Goal: Information Seeking & Learning: Learn about a topic

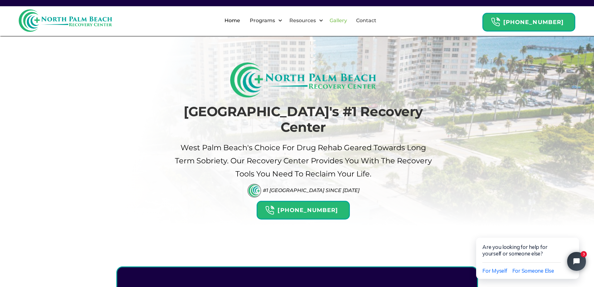
click at [351, 20] on link "Gallery" at bounding box center [338, 21] width 25 height 20
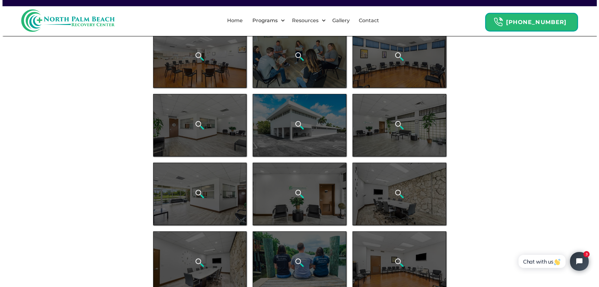
scroll to position [156, 0]
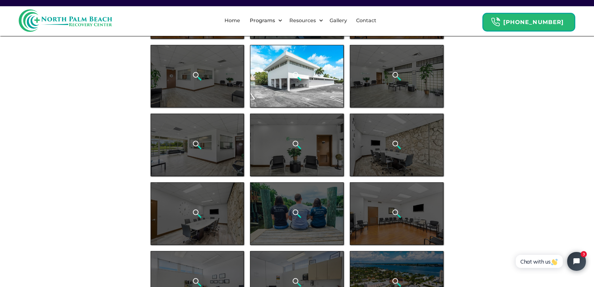
click at [320, 80] on div "open lightbox" at bounding box center [297, 76] width 94 height 62
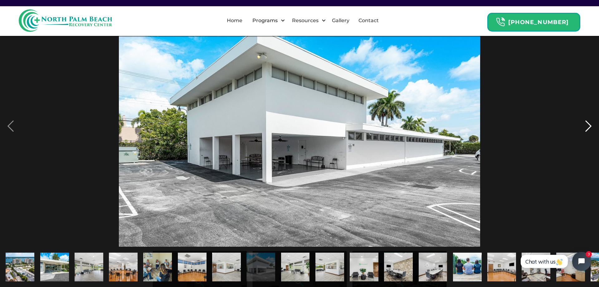
click at [586, 124] on div "next image" at bounding box center [588, 126] width 21 height 241
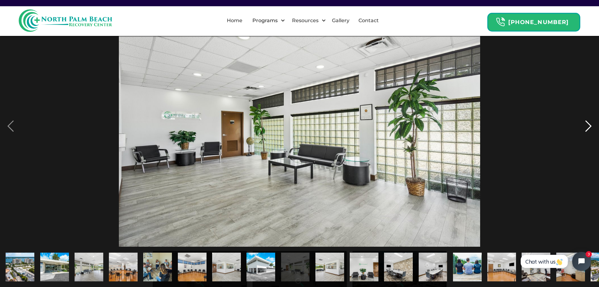
click at [586, 124] on div "next image" at bounding box center [588, 126] width 21 height 241
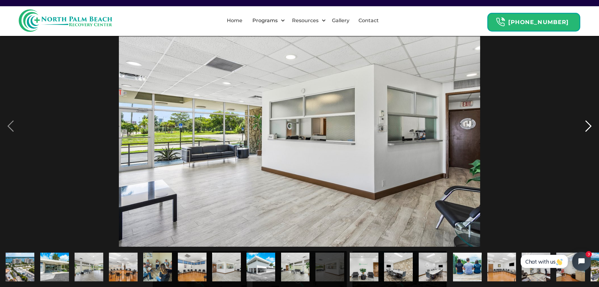
click at [586, 124] on div "next image" at bounding box center [588, 126] width 21 height 241
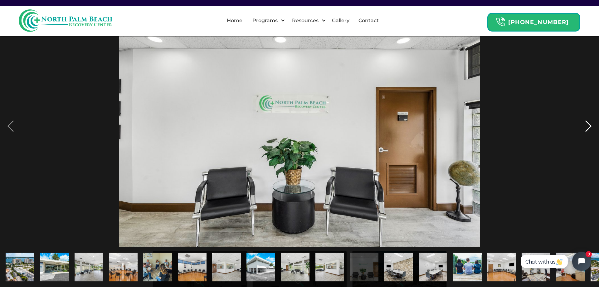
click at [586, 124] on div "next image" at bounding box center [588, 126] width 21 height 241
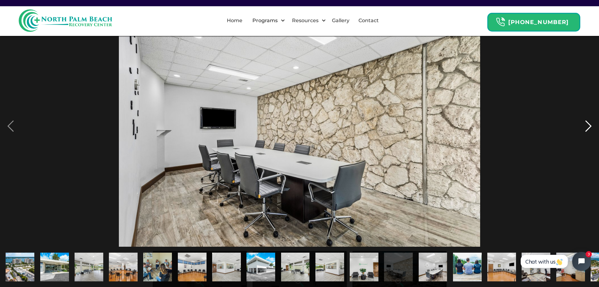
click at [586, 124] on div "next image" at bounding box center [588, 126] width 21 height 241
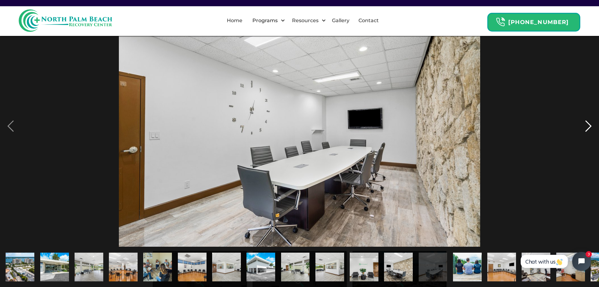
click at [586, 124] on div "next image" at bounding box center [588, 126] width 21 height 241
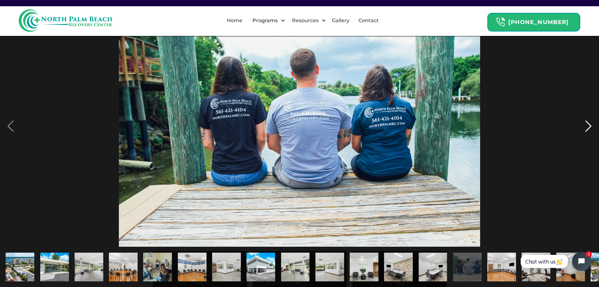
click at [588, 123] on div "next image" at bounding box center [588, 126] width 21 height 241
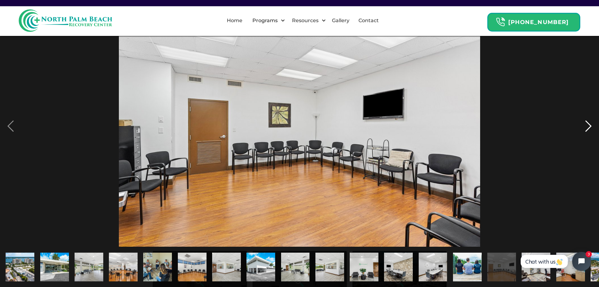
click at [588, 123] on div "next image" at bounding box center [588, 126] width 21 height 241
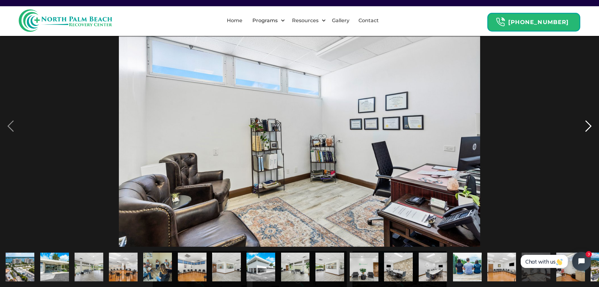
click at [588, 123] on div "next image" at bounding box center [588, 126] width 21 height 241
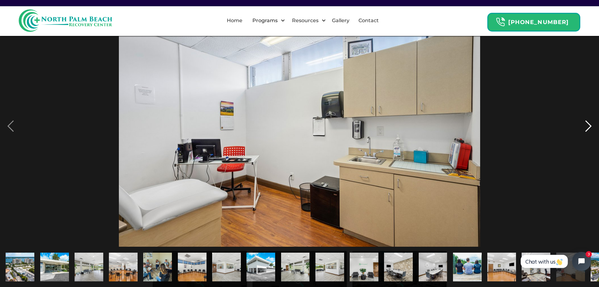
click at [588, 123] on div "next image" at bounding box center [588, 126] width 21 height 241
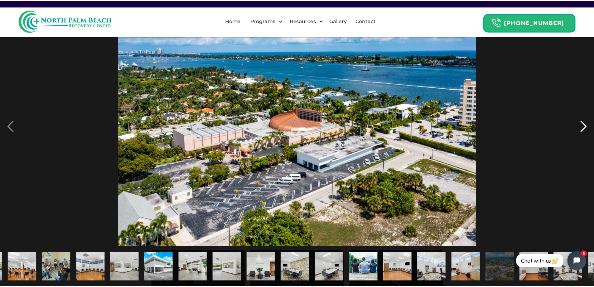
scroll to position [0, 129]
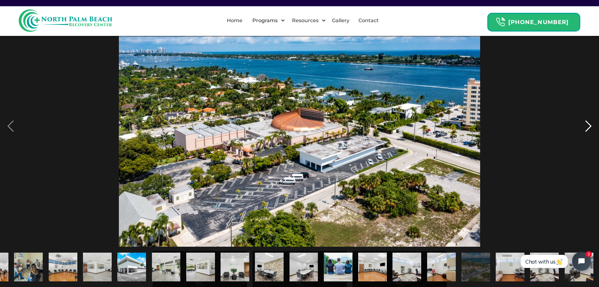
click at [588, 123] on div "next image" at bounding box center [588, 126] width 21 height 241
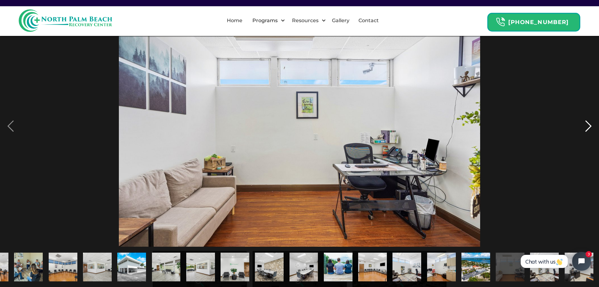
click at [588, 124] on div "next image" at bounding box center [588, 126] width 21 height 241
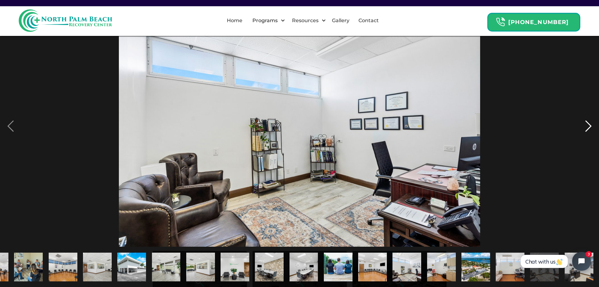
click at [588, 124] on div "next image" at bounding box center [588, 126] width 21 height 241
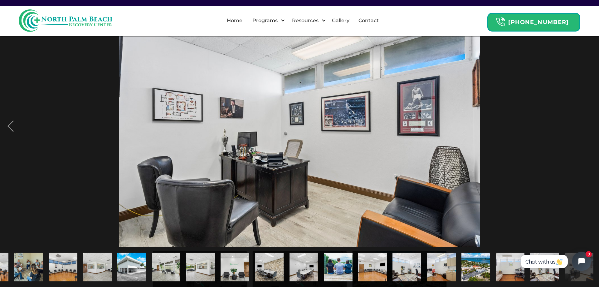
click at [588, 124] on div "next image" at bounding box center [588, 126] width 21 height 241
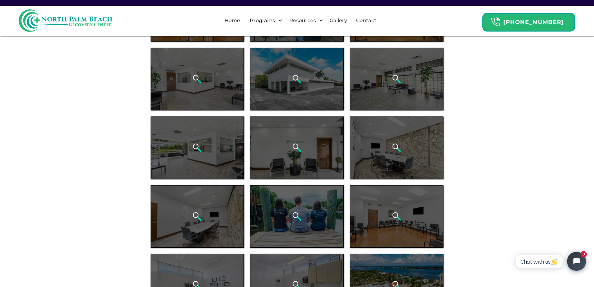
scroll to position [0, 0]
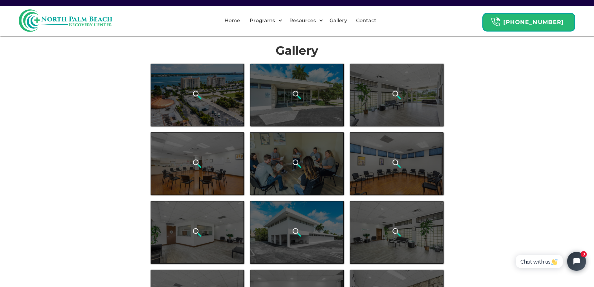
click at [240, 20] on link "Home" at bounding box center [232, 21] width 23 height 20
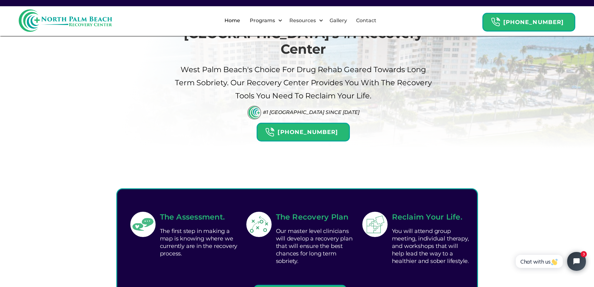
scroll to position [156, 0]
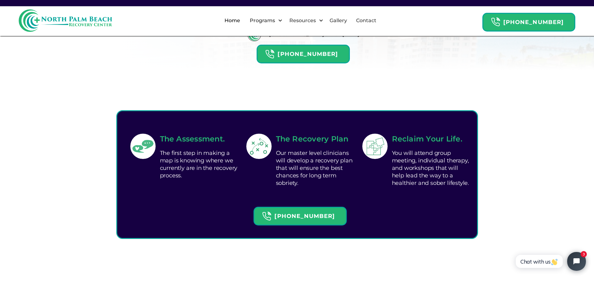
click at [501, 214] on div "The Assessment. The first step in making a map is knowing where we currently ar…" at bounding box center [297, 188] width 594 height 138
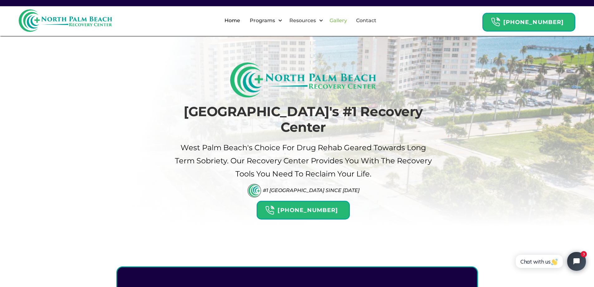
click at [346, 17] on link "Gallery" at bounding box center [338, 21] width 25 height 20
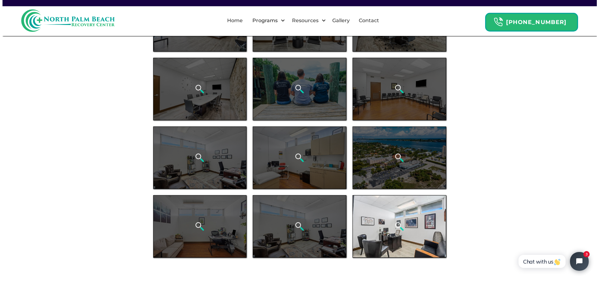
scroll to position [312, 0]
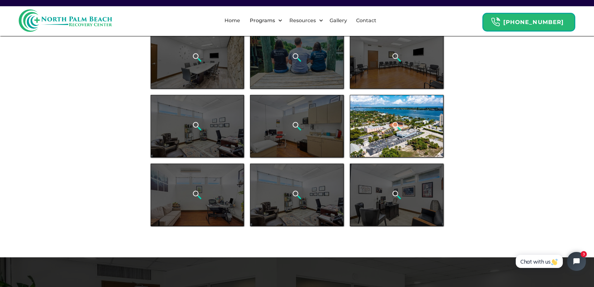
click at [397, 147] on div "open lightbox" at bounding box center [397, 126] width 94 height 62
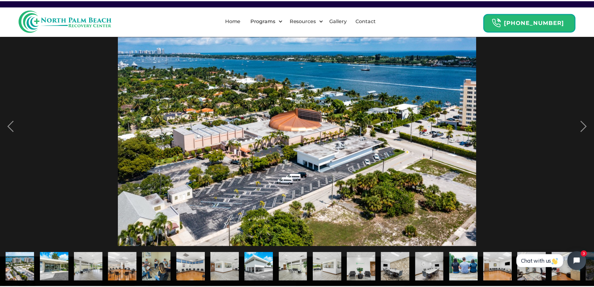
scroll to position [0, 129]
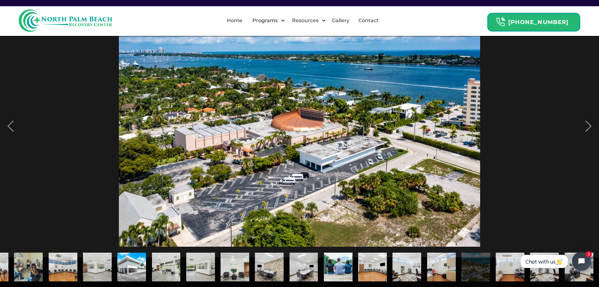
click at [552, 164] on div at bounding box center [299, 126] width 599 height 241
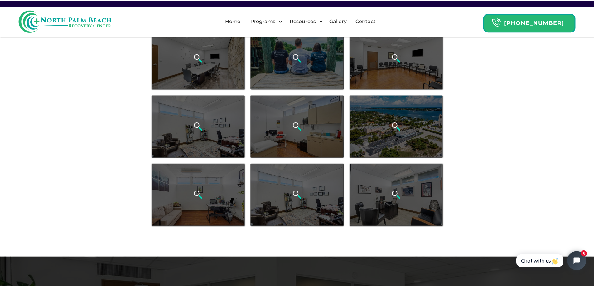
scroll to position [0, 0]
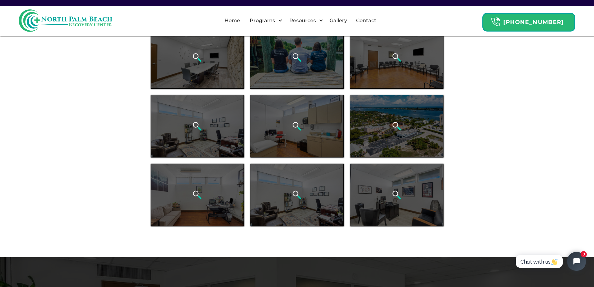
drag, startPoint x: 517, startPoint y: 146, endPoint x: 526, endPoint y: 147, distance: 9.1
click at [518, 147] on body "Home Programs By Drug [MEDICAL_DATA] Addiction Rehab Alcohol Rehab [MEDICAL_DAT…" at bounding box center [297, 227] width 594 height 1016
